Goal: Navigation & Orientation: Understand site structure

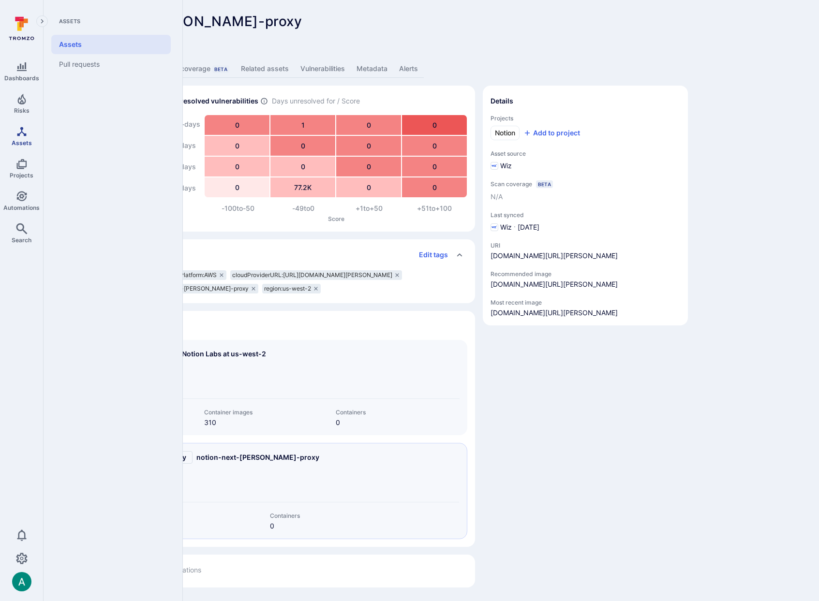
click at [21, 135] on icon "Assets" at bounding box center [22, 132] width 12 height 12
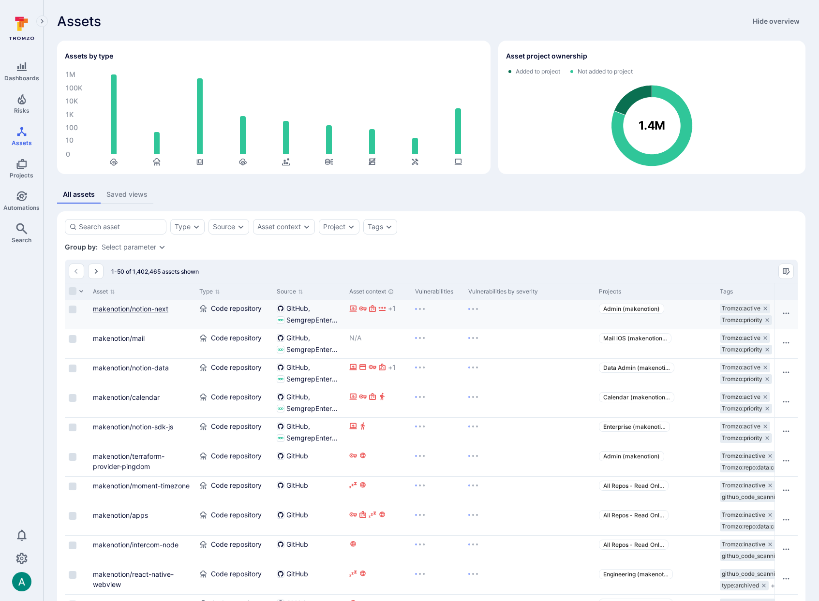
click at [152, 309] on link "makenotion/notion-next" at bounding box center [130, 309] width 75 height 8
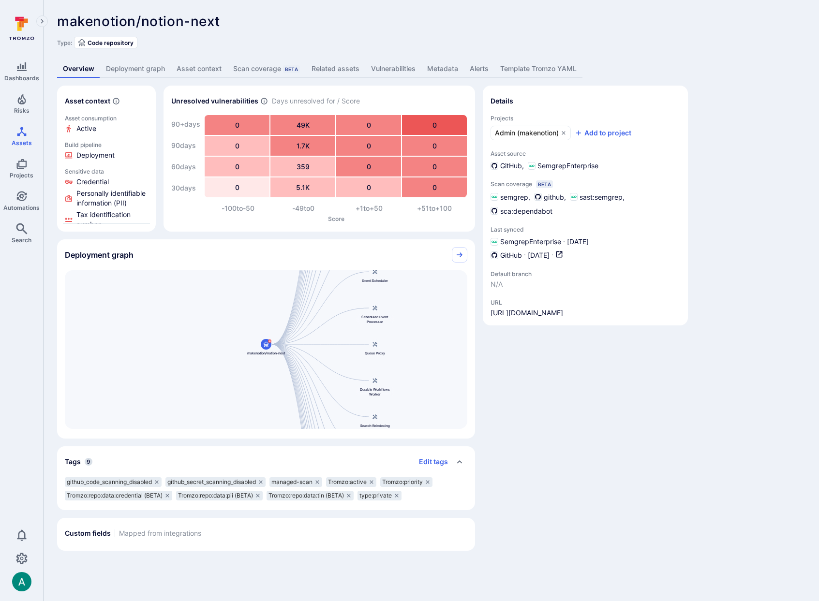
click at [138, 65] on link "Deployment graph" at bounding box center [135, 69] width 71 height 18
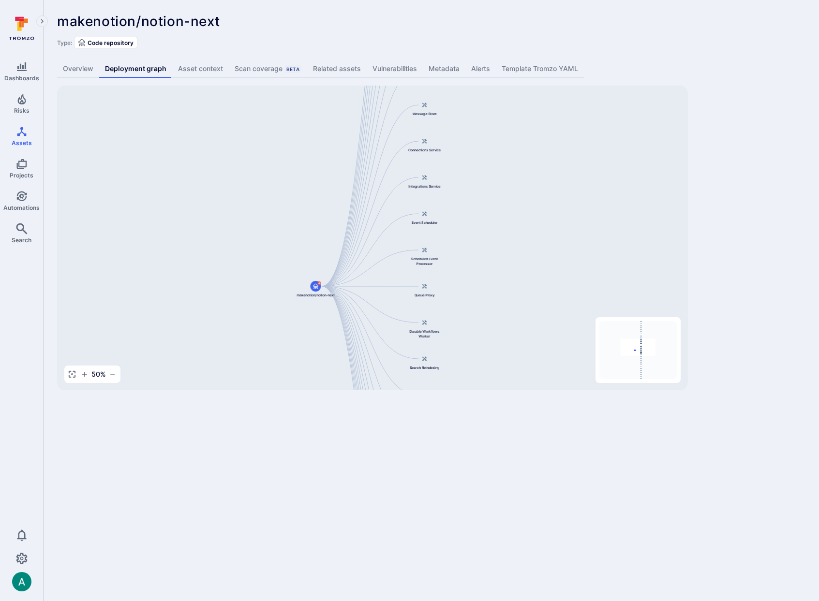
drag, startPoint x: 466, startPoint y: 208, endPoint x: 444, endPoint y: 409, distance: 202.4
click at [442, 421] on body "Dashboards Risks Assets Projects Automations Search 0 Assets Assets Pull reques…" at bounding box center [409, 300] width 819 height 601
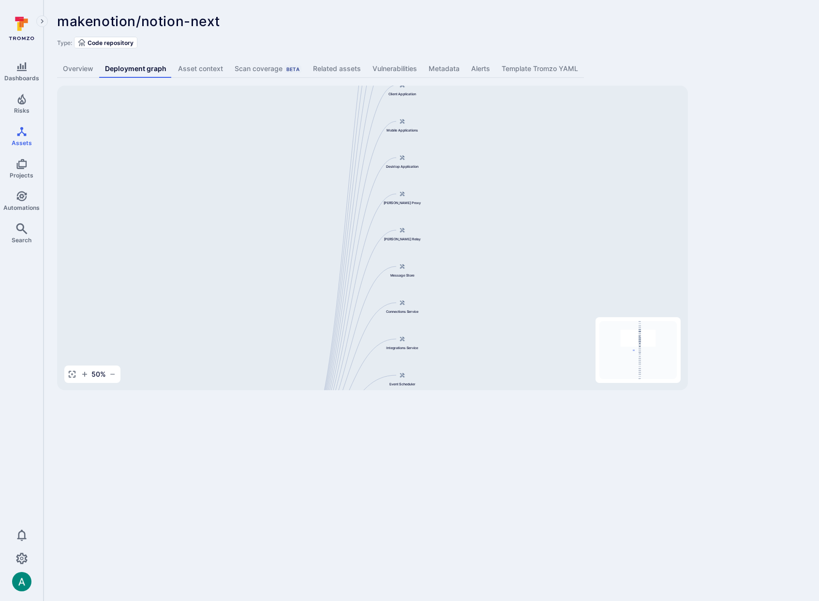
drag, startPoint x: 459, startPoint y: 206, endPoint x: 448, endPoint y: 315, distance: 109.3
click at [448, 315] on div "Main Server makenotion/notion-next Public API Server Message Processor Front We…" at bounding box center [372, 238] width 631 height 305
drag, startPoint x: 446, startPoint y: 207, endPoint x: 442, endPoint y: 256, distance: 49.0
click at [435, 326] on div "Main Server makenotion/notion-next Public API Server Message Processor Front We…" at bounding box center [372, 238] width 631 height 305
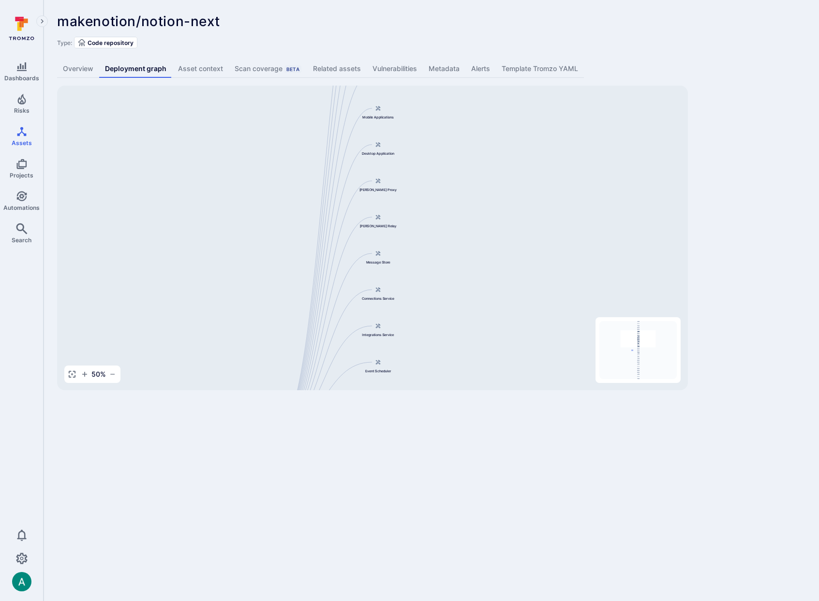
drag, startPoint x: 432, startPoint y: 101, endPoint x: 435, endPoint y: 75, distance: 25.8
click at [435, 75] on div "makenotion/notion-next ... Show more Type: Code repository Overview Deployment …" at bounding box center [431, 202] width 775 height 404
drag, startPoint x: 444, startPoint y: 247, endPoint x: 451, endPoint y: 68, distance: 179.6
click at [451, 68] on div "makenotion/notion-next ... Show more Type: Code repository Overview Deployment …" at bounding box center [431, 202] width 775 height 404
drag, startPoint x: 453, startPoint y: 264, endPoint x: 445, endPoint y: 96, distance: 168.0
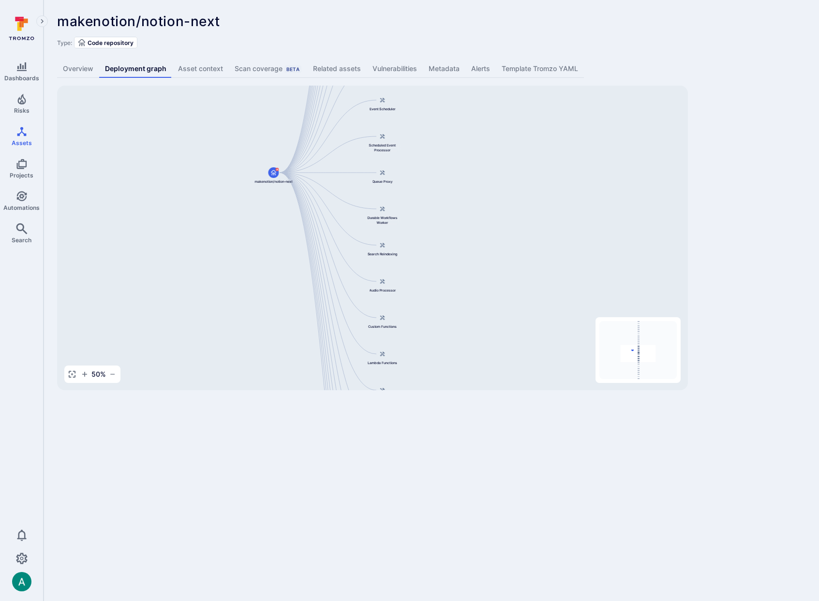
click at [445, 96] on div "Main Server makenotion/notion-next Public API Server Message Processor Front We…" at bounding box center [372, 238] width 631 height 305
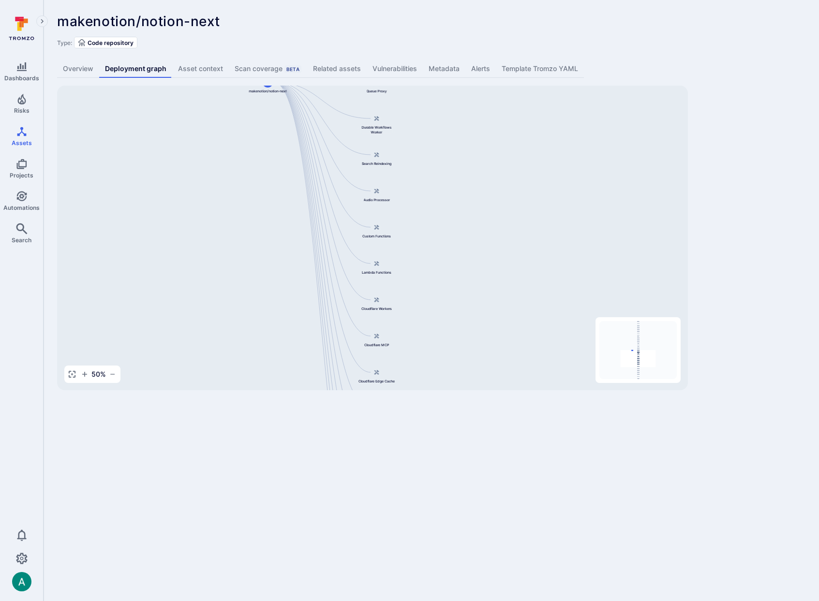
drag, startPoint x: 442, startPoint y: 267, endPoint x: 451, endPoint y: 106, distance: 161.3
click at [451, 106] on div "Main Server makenotion/notion-next Public API Server Message Processor Front We…" at bounding box center [372, 238] width 631 height 305
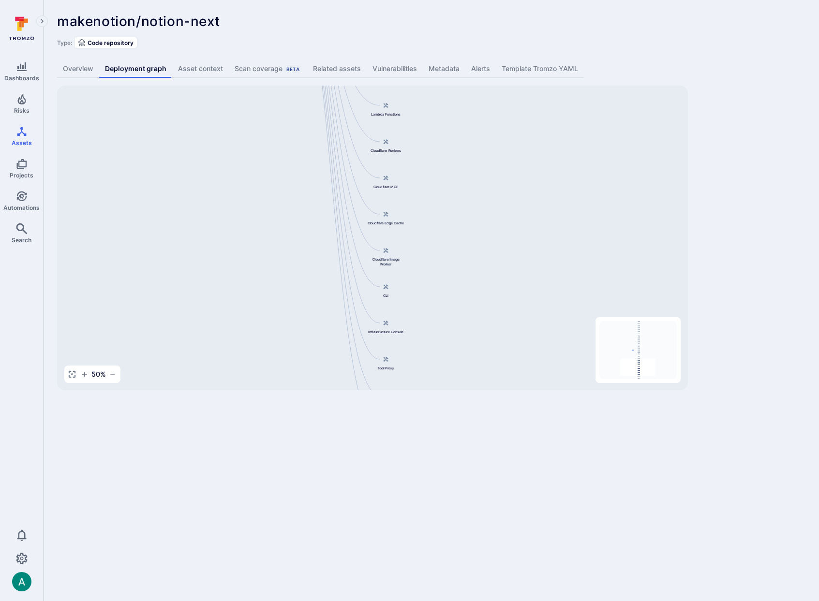
drag, startPoint x: 448, startPoint y: 230, endPoint x: 444, endPoint y: 133, distance: 96.8
click at [444, 133] on div "Main Server makenotion/notion-next Public API Server Message Processor Front We…" at bounding box center [372, 238] width 631 height 305
drag, startPoint x: 477, startPoint y: 212, endPoint x: 460, endPoint y: 294, distance: 83.4
click at [460, 294] on div "Main Server makenotion/notion-next Public API Server Message Processor Front We…" at bounding box center [372, 238] width 631 height 305
drag, startPoint x: 418, startPoint y: 155, endPoint x: 420, endPoint y: 255, distance: 100.1
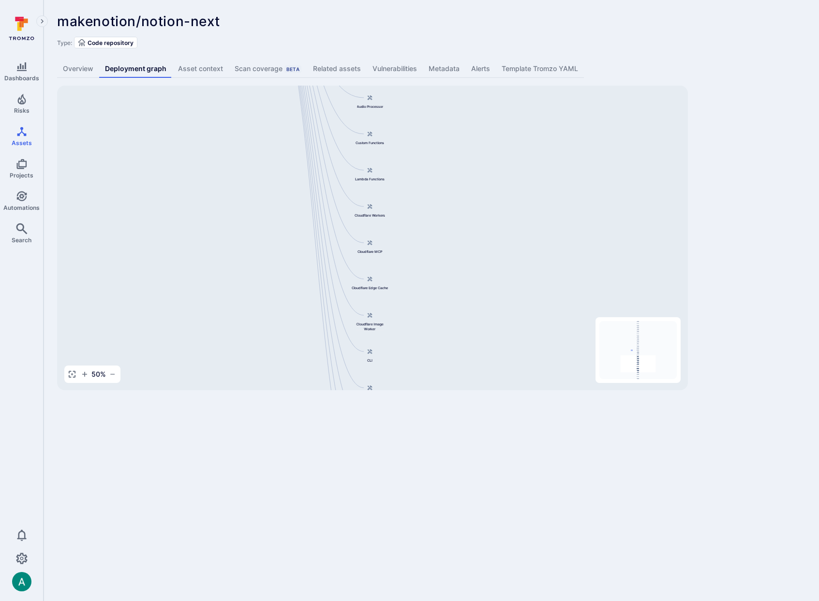
click at [420, 257] on div "Main Server makenotion/notion-next Public API Server Message Processor Front We…" at bounding box center [372, 238] width 631 height 305
drag, startPoint x: 426, startPoint y: 188, endPoint x: 429, endPoint y: 310, distance: 121.9
click at [429, 311] on div "Main Server makenotion/notion-next Public API Server Message Processor Front We…" at bounding box center [372, 238] width 631 height 305
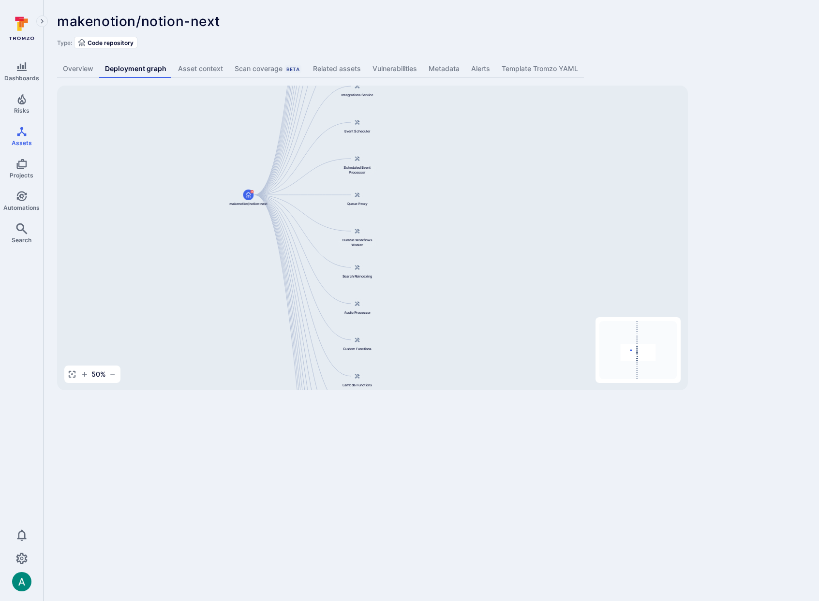
drag, startPoint x: 448, startPoint y: 162, endPoint x: 433, endPoint y: 245, distance: 84.9
click at [433, 245] on div "Main Server makenotion/notion-next Public API Server Message Processor Front We…" at bounding box center [372, 238] width 631 height 305
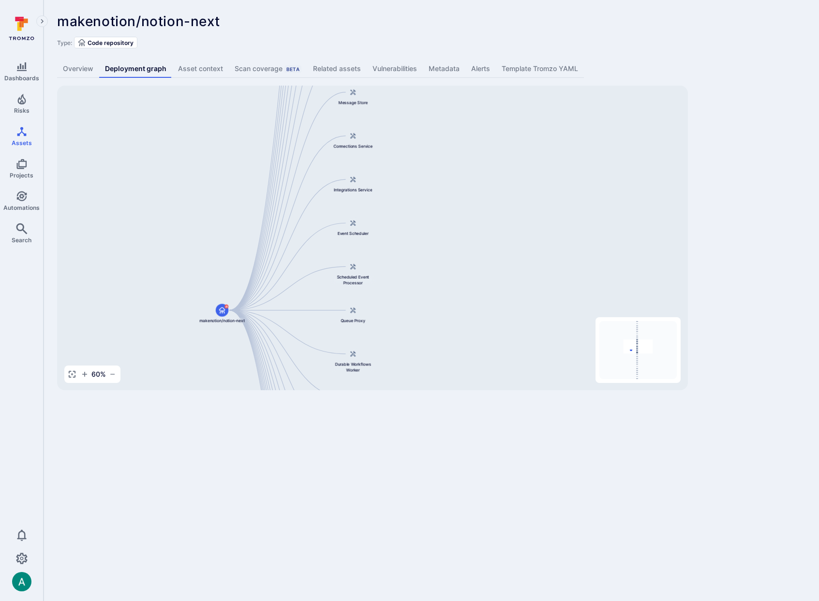
drag, startPoint x: 391, startPoint y: 168, endPoint x: 401, endPoint y: 291, distance: 123.3
click at [401, 291] on div "Main Server makenotion/notion-next Public API Server Message Processor Front We…" at bounding box center [372, 238] width 631 height 305
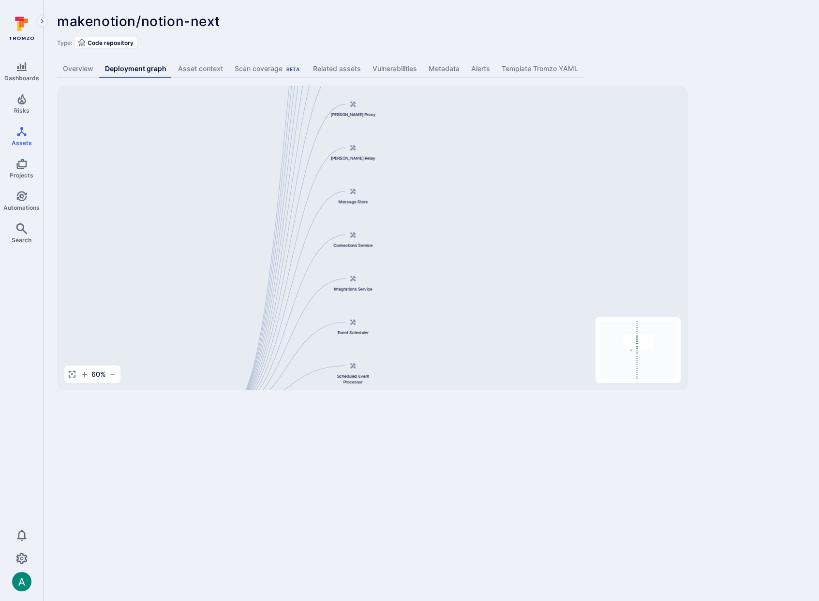
drag, startPoint x: 403, startPoint y: 133, endPoint x: 403, endPoint y: 233, distance: 99.6
click at [403, 233] on div "Main Server makenotion/notion-next Public API Server Message Processor Front We…" at bounding box center [372, 238] width 631 height 305
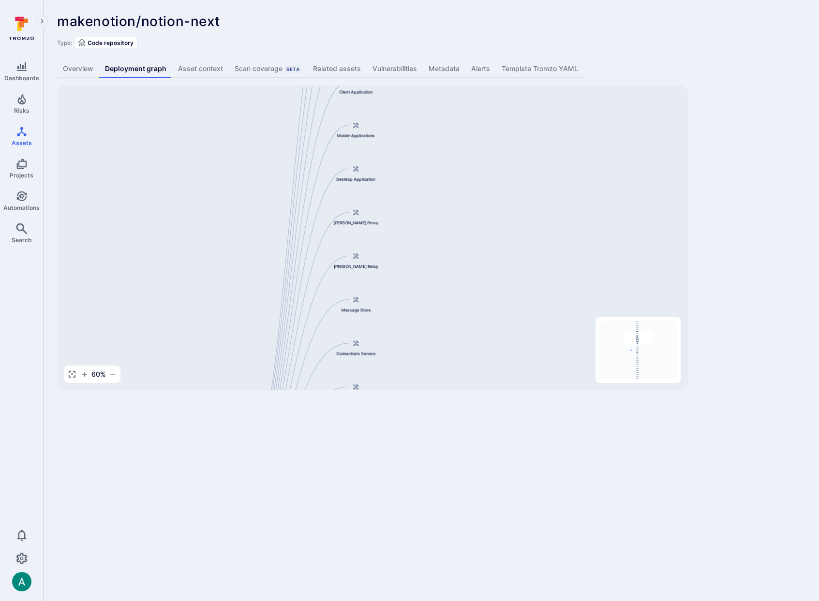
drag, startPoint x: 386, startPoint y: 105, endPoint x: 389, endPoint y: 215, distance: 110.3
click at [389, 215] on div "Main Server makenotion/notion-next Public API Server Message Processor Front We…" at bounding box center [372, 238] width 631 height 305
drag, startPoint x: 432, startPoint y: 132, endPoint x: 425, endPoint y: 192, distance: 61.0
click at [425, 192] on div "Main Server makenotion/notion-next Public API Server Message Processor Front We…" at bounding box center [372, 238] width 631 height 305
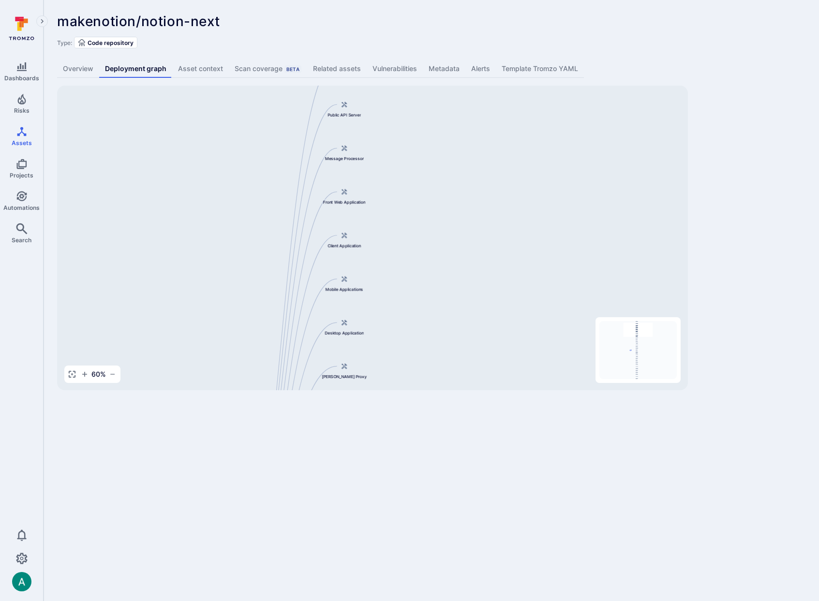
drag, startPoint x: 411, startPoint y: 133, endPoint x: 408, endPoint y: 221, distance: 88.1
click at [408, 221] on div "Main Server makenotion/notion-next Public API Server Message Processor Front We…" at bounding box center [372, 238] width 631 height 305
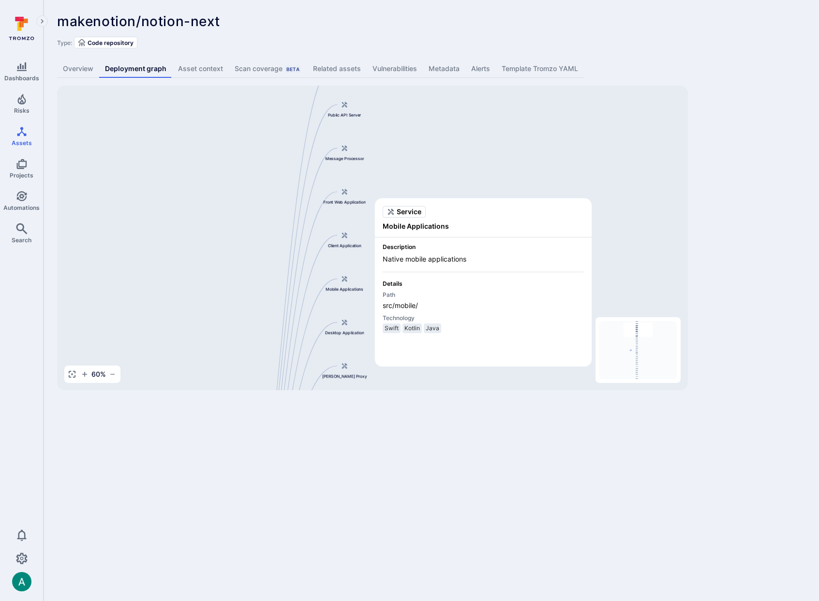
click at [412, 208] on span "Service" at bounding box center [409, 212] width 25 height 10
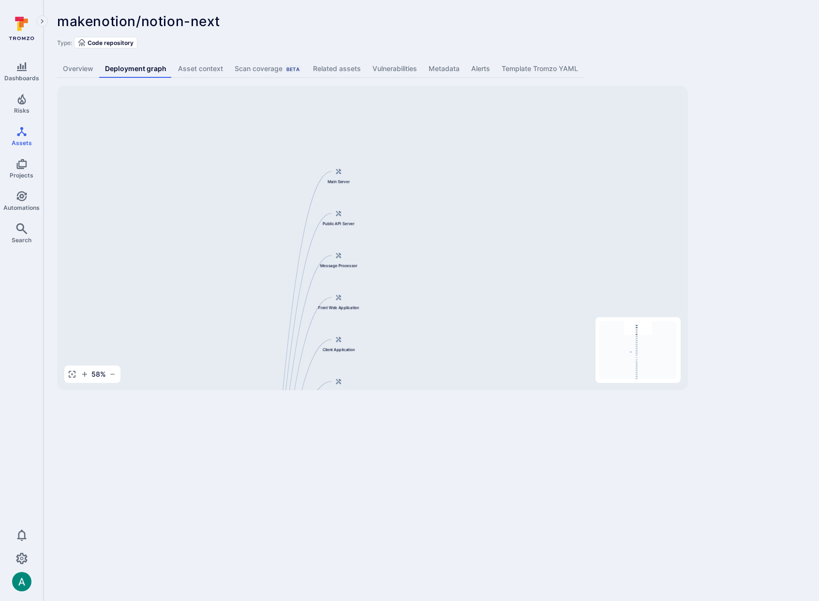
drag, startPoint x: 369, startPoint y: 128, endPoint x: 361, endPoint y: 226, distance: 99.0
click at [363, 245] on div "Main Server makenotion/notion-next Public API Server Message Processor Front We…" at bounding box center [372, 238] width 631 height 305
drag, startPoint x: 328, startPoint y: 302, endPoint x: 318, endPoint y: 181, distance: 121.9
click at [318, 181] on div "Main Server makenotion/notion-next Public API Server Message Processor Front We…" at bounding box center [372, 238] width 631 height 305
drag, startPoint x: 416, startPoint y: 328, endPoint x: 394, endPoint y: 241, distance: 89.4
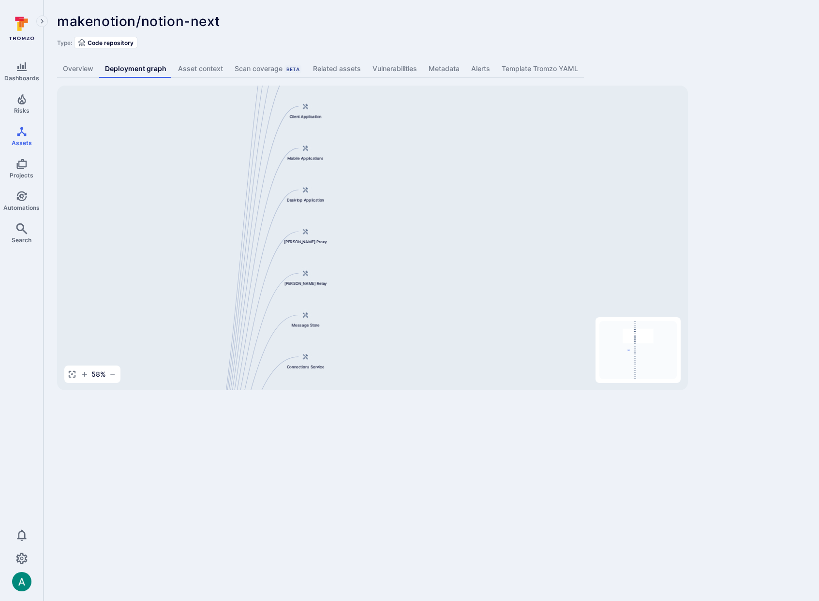
click at [394, 241] on div "Main Server makenotion/notion-next Public API Server Message Processor Front We…" at bounding box center [372, 238] width 631 height 305
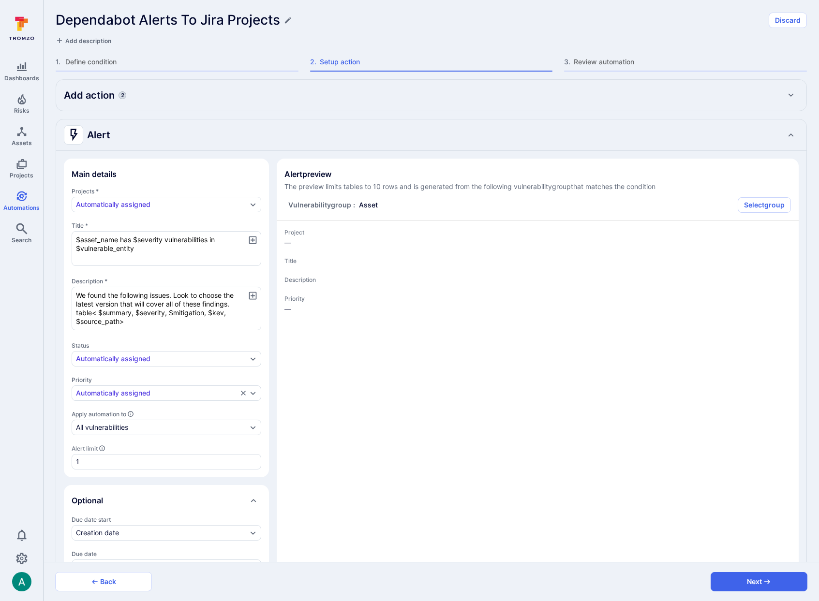
scroll to position [652, 0]
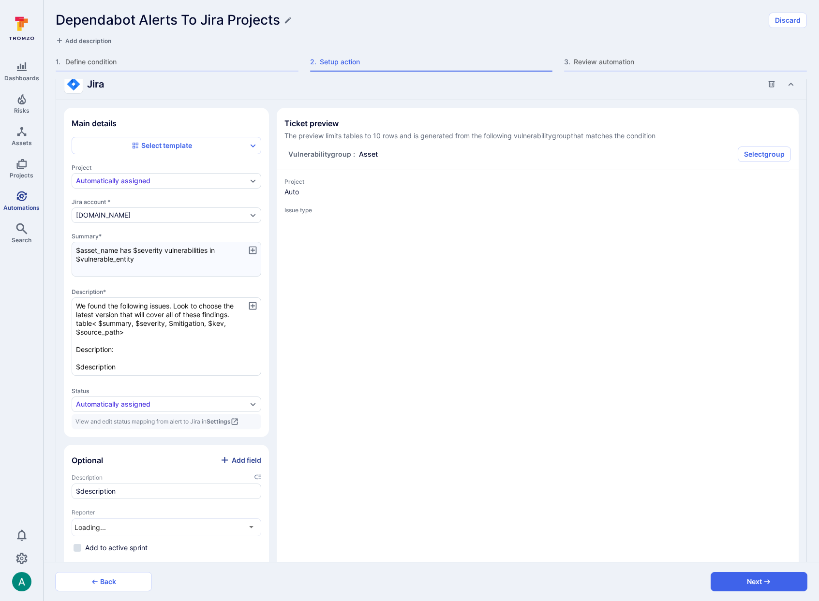
click at [16, 197] on icon "Automations" at bounding box center [22, 197] width 12 height 12
